Goal: Task Accomplishment & Management: Use online tool/utility

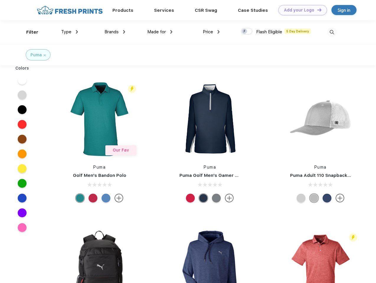
click at [300, 10] on link "Add your Logo Design Tool" at bounding box center [302, 10] width 49 height 10
click at [0, 0] on div "Design Tool" at bounding box center [0, 0] width 0 height 0
click at [317, 10] on link "Add your Logo Design Tool" at bounding box center [302, 10] width 49 height 10
click at [28, 32] on div "Filter" at bounding box center [32, 32] width 12 height 7
click at [70, 32] on span "Type" at bounding box center [66, 31] width 10 height 5
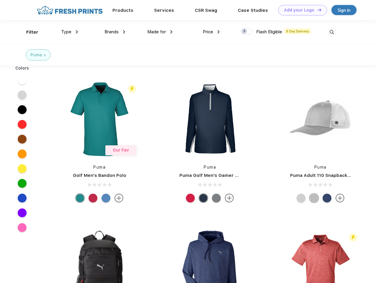
click at [115, 32] on span "Brands" at bounding box center [111, 31] width 14 height 5
click at [160, 32] on span "Made for" at bounding box center [156, 31] width 19 height 5
click at [211, 32] on span "Price" at bounding box center [208, 31] width 10 height 5
click at [247, 32] on div at bounding box center [247, 31] width 12 height 6
click at [245, 32] on input "checkbox" at bounding box center [243, 30] width 4 height 4
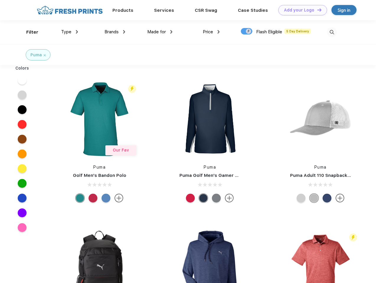
click at [332, 32] on img at bounding box center [332, 32] width 10 height 10
